Goal: Communication & Community: Answer question/provide support

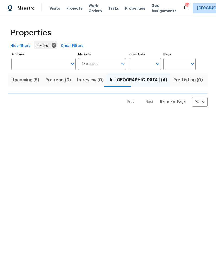
click at [129, 6] on span "Properties" at bounding box center [135, 8] width 20 height 5
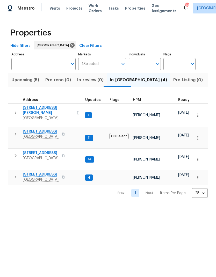
click at [27, 109] on span "[STREET_ADDRESS][PERSON_NAME]" at bounding box center [48, 110] width 50 height 10
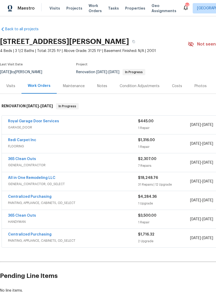
click at [20, 178] on link "All in One Remodeling LLC" at bounding box center [31, 178] width 47 height 4
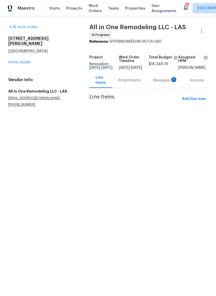
click at [161, 87] on div "Messages 1" at bounding box center [165, 80] width 37 height 15
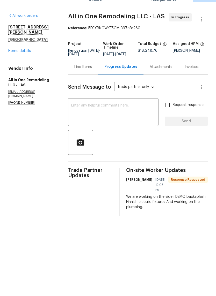
click at [152, 206] on div "We are working on the side : DEMO backsplash Finnish electric fixtures And work…" at bounding box center [166, 214] width 81 height 16
click at [93, 119] on textarea at bounding box center [113, 124] width 84 height 18
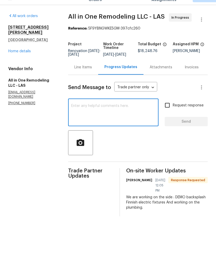
click at [144, 161] on div "Send Message to Trade partner only Trade partner only ​ x ​ Request response Se…" at bounding box center [137, 156] width 139 height 141
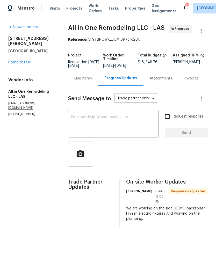
click at [149, 234] on div "All work orders 6776 Alpine Brooks Ave Las Vegas, NV 89130 Home details Vendor …" at bounding box center [108, 125] width 216 height 219
click at [89, 133] on textarea at bounding box center [113, 124] width 84 height 18
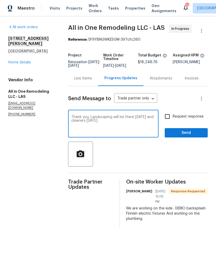
type textarea "Thank you. Landscaping will be there tomorrow and cleaners on Sunday"
click at [169, 117] on input "Request response" at bounding box center [167, 116] width 11 height 11
checkbox input "true"
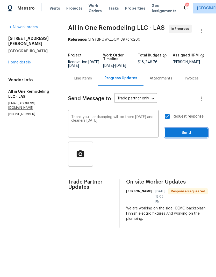
click at [203, 135] on span "Send" at bounding box center [186, 133] width 35 height 6
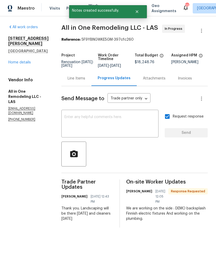
click at [9, 61] on link "Home details" at bounding box center [19, 63] width 22 height 4
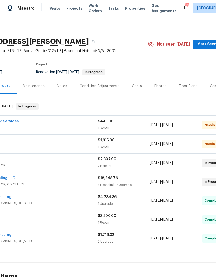
scroll to position [0, 41]
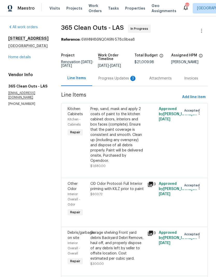
click at [113, 81] on div "Progress Updates 3" at bounding box center [117, 78] width 38 height 5
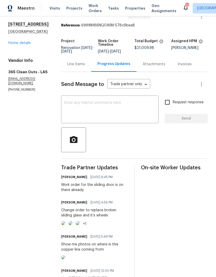
scroll to position [15, 0]
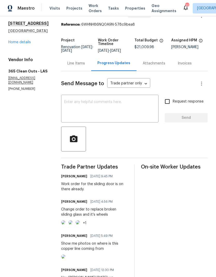
click at [15, 43] on link "Home details" at bounding box center [19, 42] width 22 height 4
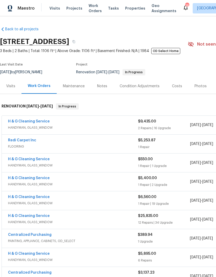
scroll to position [21, 0]
click at [17, 214] on link "H & G Cleaning Service" at bounding box center [29, 216] width 42 height 4
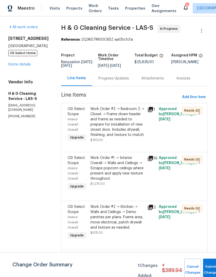
click at [121, 76] on div "Progress Updates" at bounding box center [113, 78] width 31 height 5
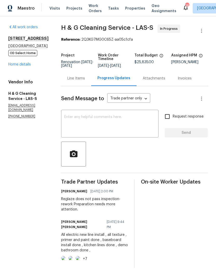
scroll to position [11, 0]
click at [87, 120] on textarea at bounding box center [109, 124] width 91 height 18
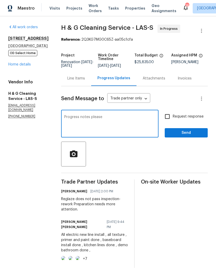
type textarea "Progress notes please"
click at [165, 111] on input "Request response" at bounding box center [167, 116] width 11 height 11
checkbox input "true"
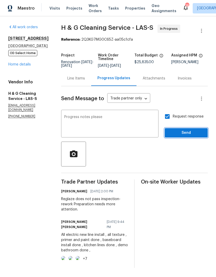
click at [184, 128] on button "Send" at bounding box center [185, 133] width 43 height 10
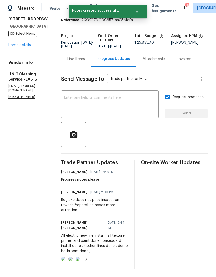
scroll to position [21, 0]
click at [17, 20] on div "All work orders 4653 Curdsen Way Las Vegas, NV 89110 OD Select Home Home detail…" at bounding box center [28, 52] width 40 height 94
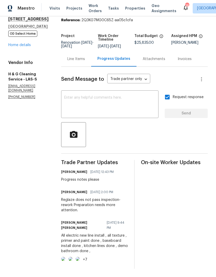
click at [18, 43] on link "Home details" at bounding box center [19, 45] width 22 height 4
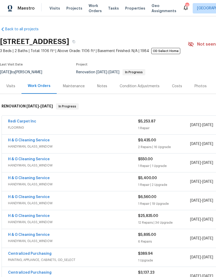
click at [26, 195] on link "H & G Cleaning Service" at bounding box center [29, 197] width 42 height 4
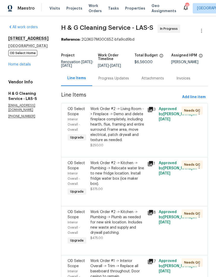
click at [118, 81] on div "Progress Updates" at bounding box center [113, 78] width 31 height 5
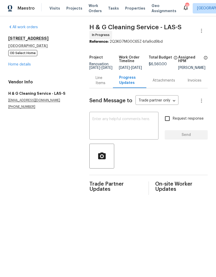
click at [16, 66] on link "Home details" at bounding box center [19, 65] width 22 height 4
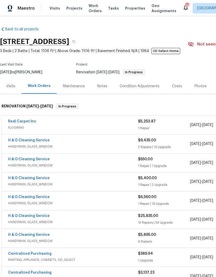
click at [18, 160] on link "H & G Cleaning Service" at bounding box center [29, 159] width 42 height 4
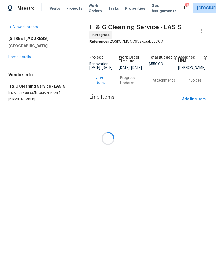
click at [124, 83] on div at bounding box center [108, 138] width 216 height 277
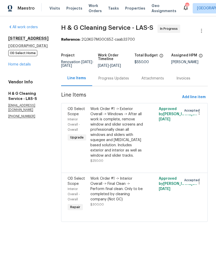
click at [123, 81] on div "Progress Updates" at bounding box center [113, 78] width 31 height 5
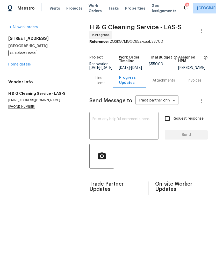
click at [13, 65] on link "Home details" at bounding box center [19, 65] width 22 height 4
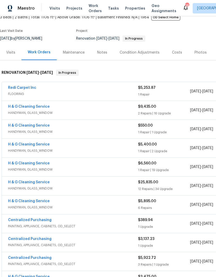
scroll to position [34, 0]
click at [28, 182] on link "H & G Cleaning Service" at bounding box center [29, 182] width 42 height 4
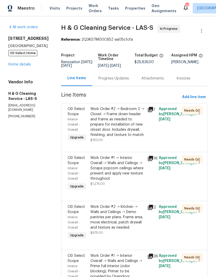
click at [122, 81] on div "Progress Updates" at bounding box center [113, 78] width 31 height 5
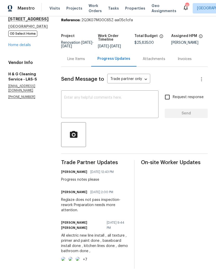
scroll to position [31, 0]
click at [18, 43] on link "Home details" at bounding box center [19, 45] width 22 height 4
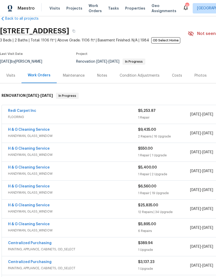
scroll to position [11, 0]
click at [25, 224] on link "H & G Cleaning Service" at bounding box center [29, 224] width 42 height 4
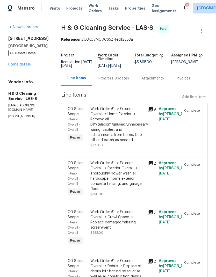
click at [120, 81] on div "Progress Updates" at bounding box center [113, 78] width 31 height 5
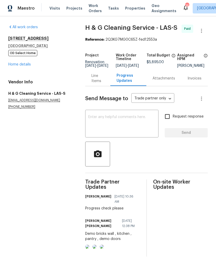
scroll to position [4, 0]
click at [12, 63] on link "Home details" at bounding box center [19, 65] width 22 height 4
